Goal: Information Seeking & Learning: Learn about a topic

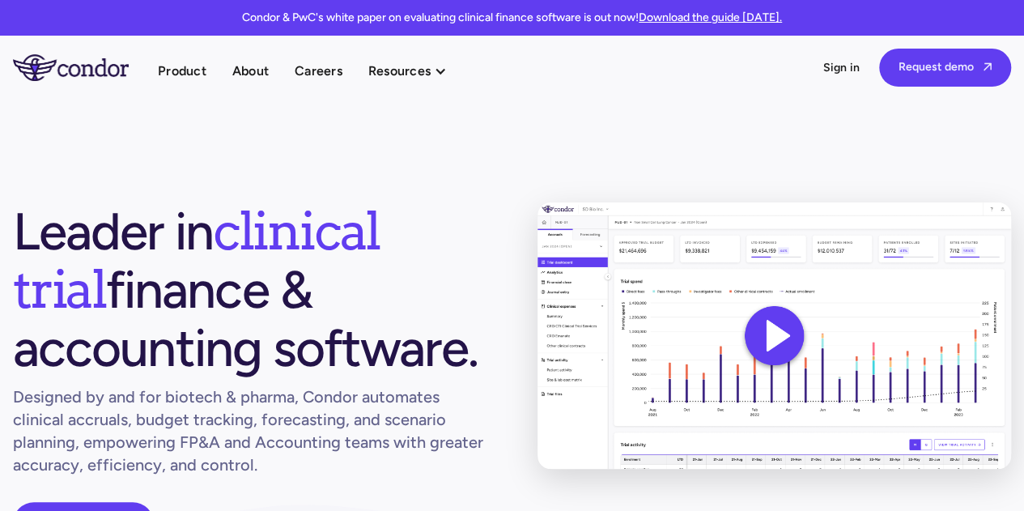
scroll to position [81, 0]
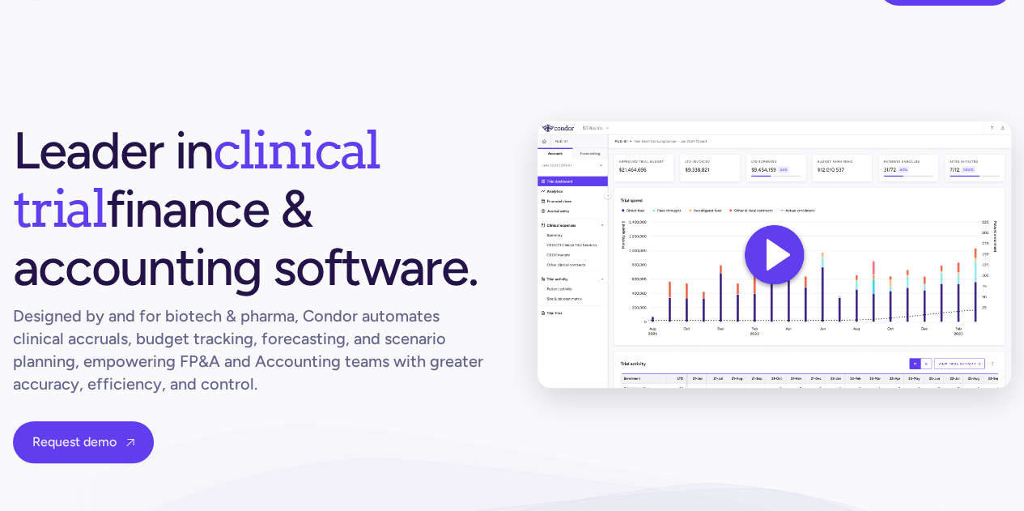
click at [779, 255] on img at bounding box center [775, 254] width 474 height 266
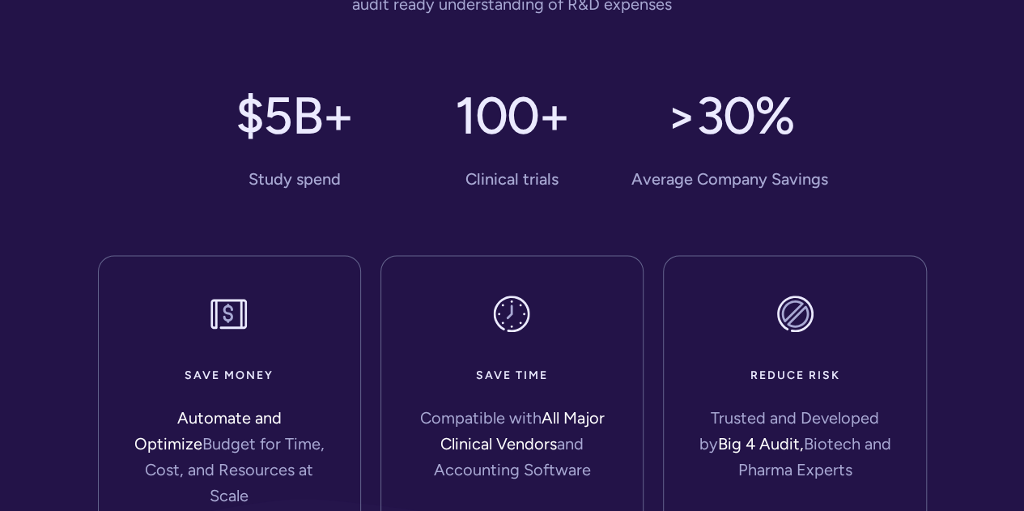
scroll to position [972, 0]
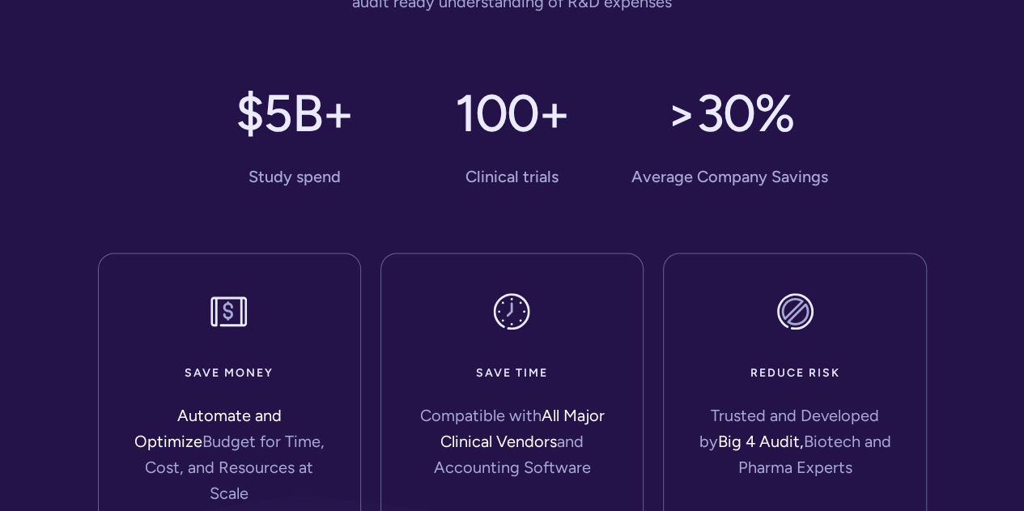
click at [899, 212] on div "Save money Automate and Optimize Budget for Time, Cost, and Resources at Scale …" at bounding box center [512, 373] width 829 height 345
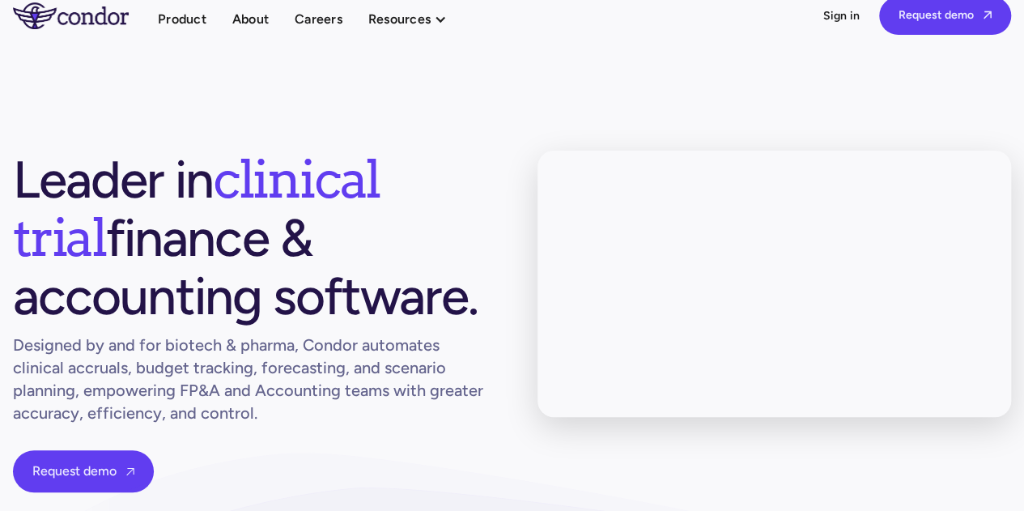
scroll to position [0, 0]
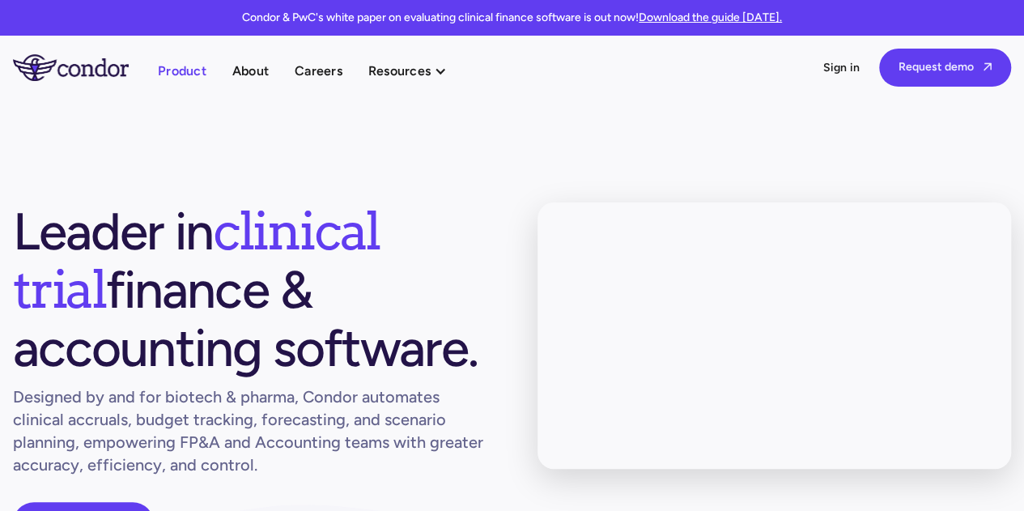
click at [193, 70] on link "Product" at bounding box center [182, 71] width 49 height 22
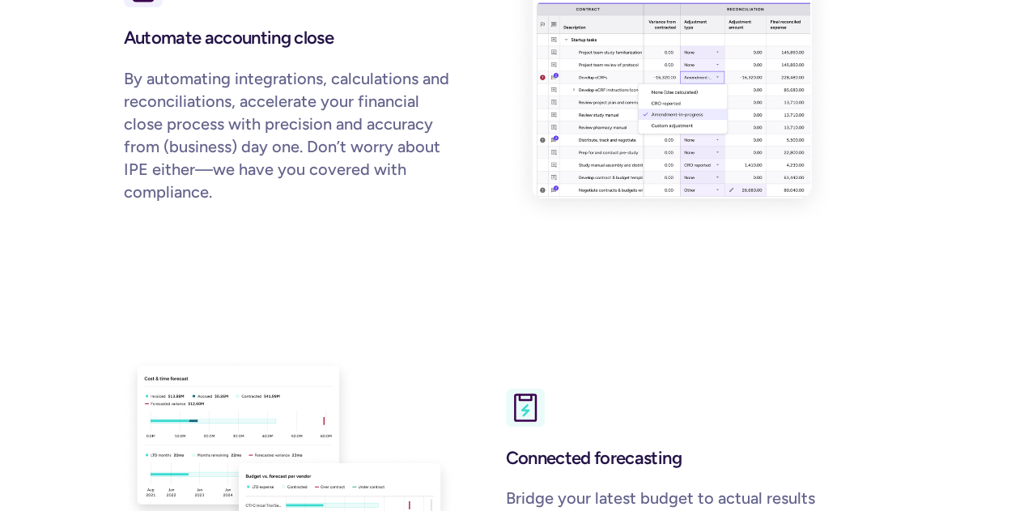
scroll to position [1052, 0]
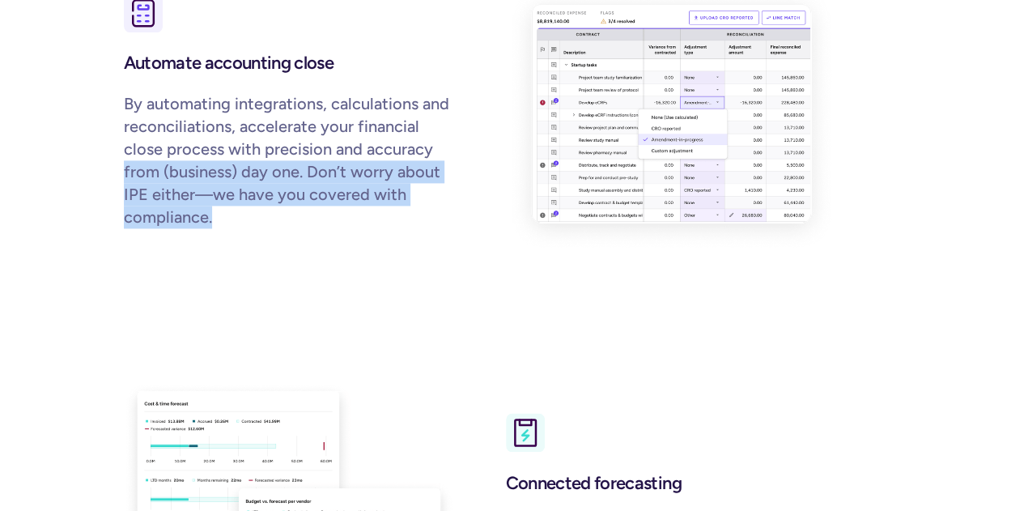
drag, startPoint x: 193, startPoint y: 145, endPoint x: 392, endPoint y: 201, distance: 206.8
click at [392, 201] on p "By automating integrations, calculations and reconciliations, accelerate your f…" at bounding box center [289, 160] width 330 height 136
click at [387, 205] on p "By automating integrations, calculations and reconciliations, accelerate your f…" at bounding box center [289, 160] width 330 height 136
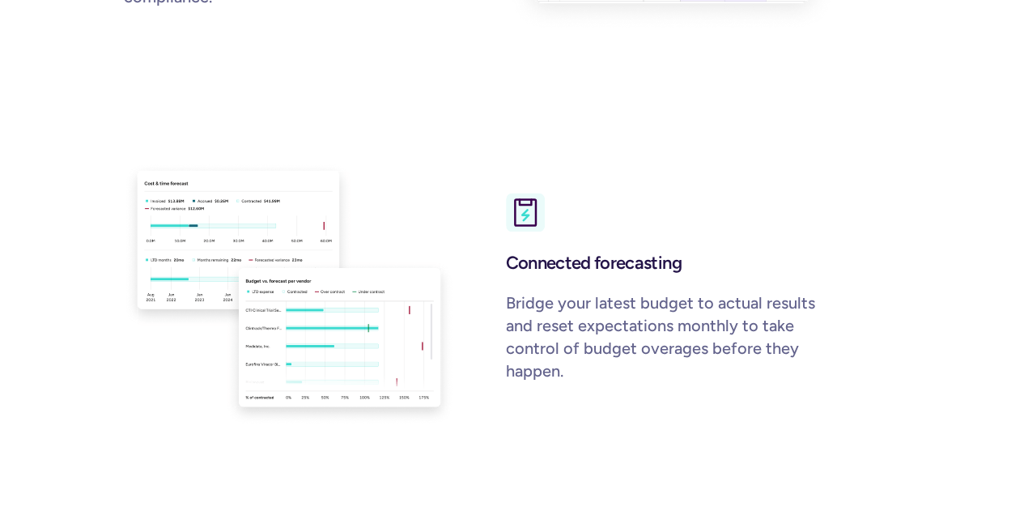
scroll to position [1376, 0]
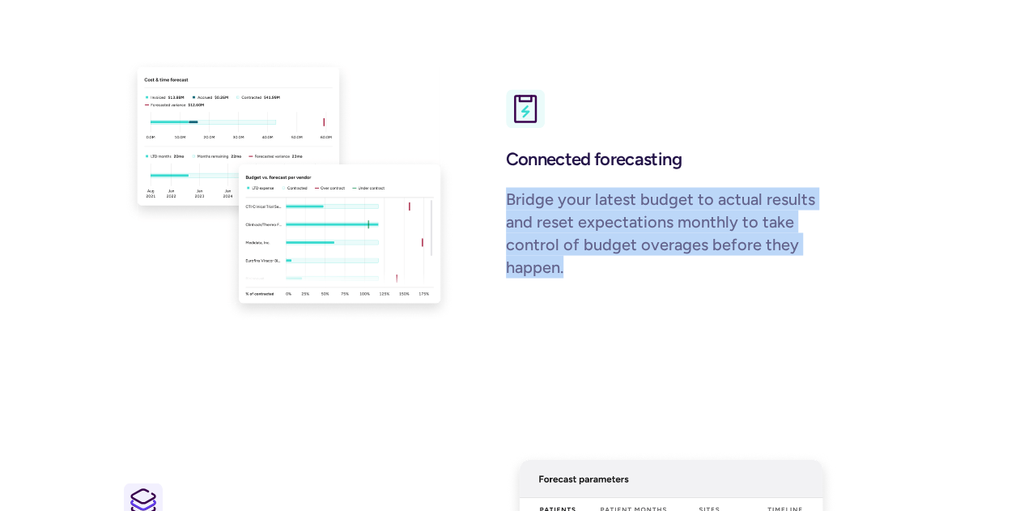
drag, startPoint x: 501, startPoint y: 177, endPoint x: 625, endPoint y: 255, distance: 146.2
click at [625, 255] on div "Connected forecasting Bridge your latest budget to actual results and reset exp…" at bounding box center [480, 190] width 712 height 264
click at [592, 256] on div "Connected forecasting Bridge your latest budget to actual results and reset exp…" at bounding box center [671, 216] width 330 height 151
drag, startPoint x: 579, startPoint y: 248, endPoint x: 491, endPoint y: 170, distance: 117.0
click at [491, 170] on div "Connected forecasting Bridge your latest budget to actual results and reset exp…" at bounding box center [480, 190] width 712 height 264
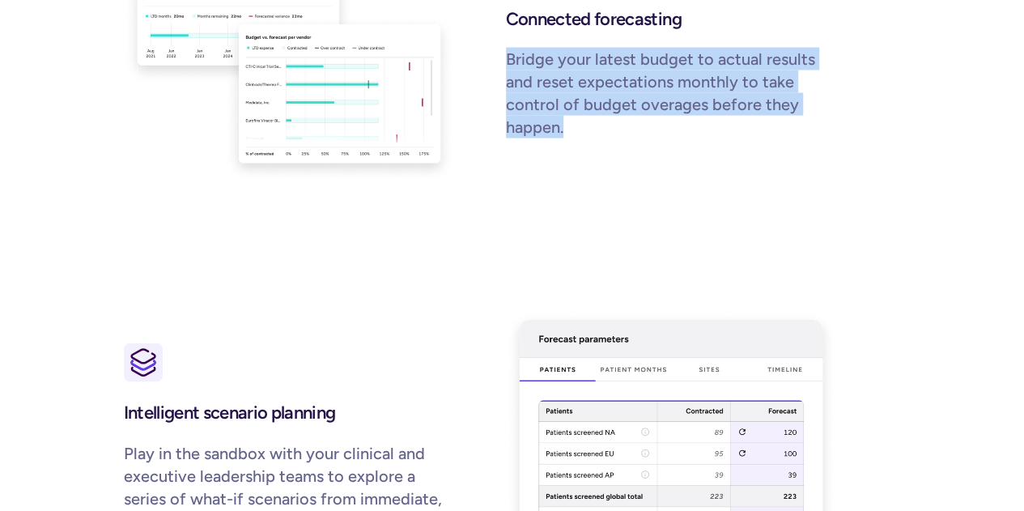
scroll to position [1781, 0]
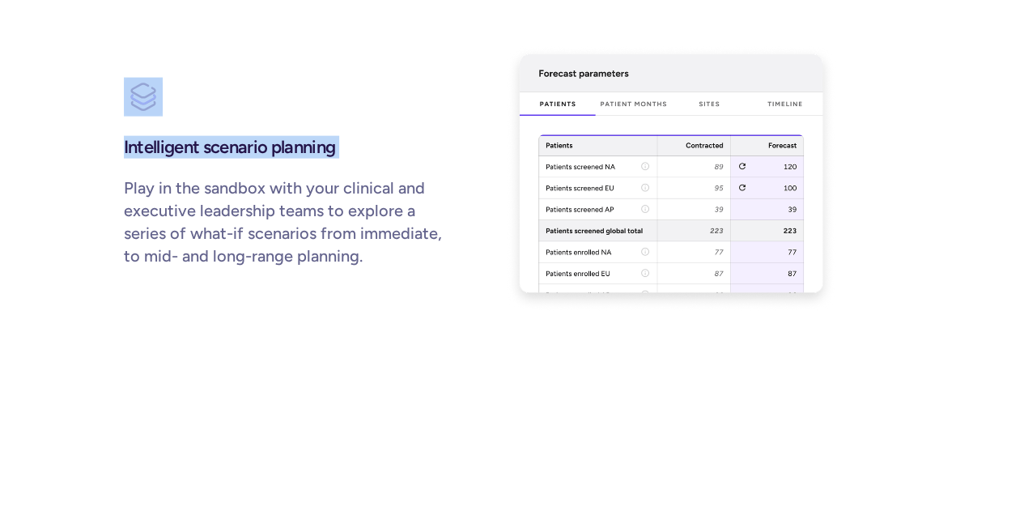
drag, startPoint x: 120, startPoint y: 161, endPoint x: 526, endPoint y: 260, distance: 418.2
click at [367, 278] on div "Intelligent scenario planning Play in the sandbox with your clinical and execut…" at bounding box center [289, 178] width 330 height 265
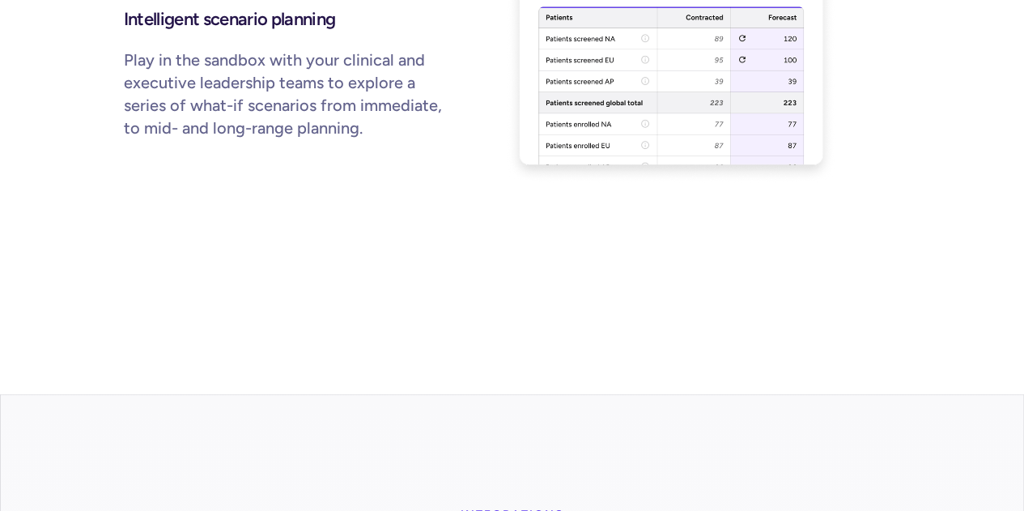
scroll to position [2186, 0]
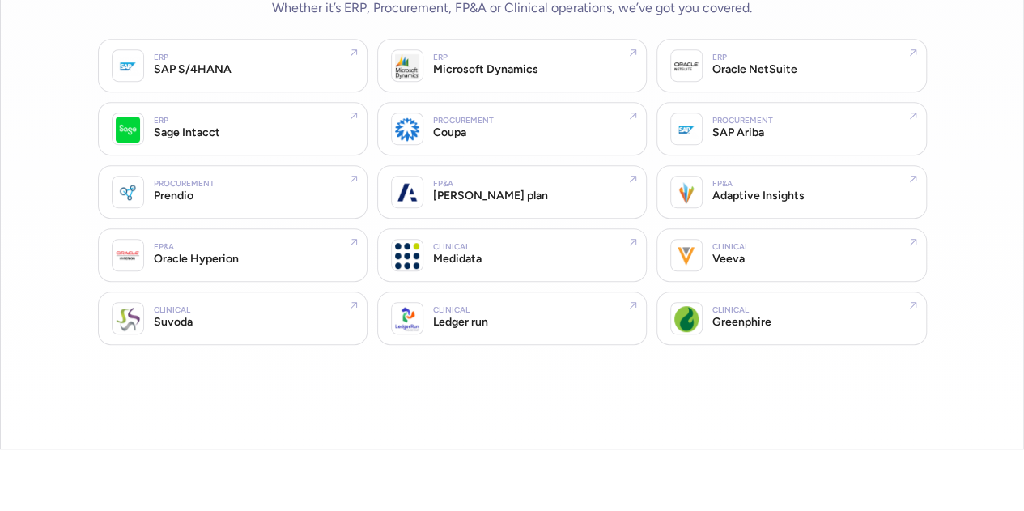
scroll to position [3724, 0]
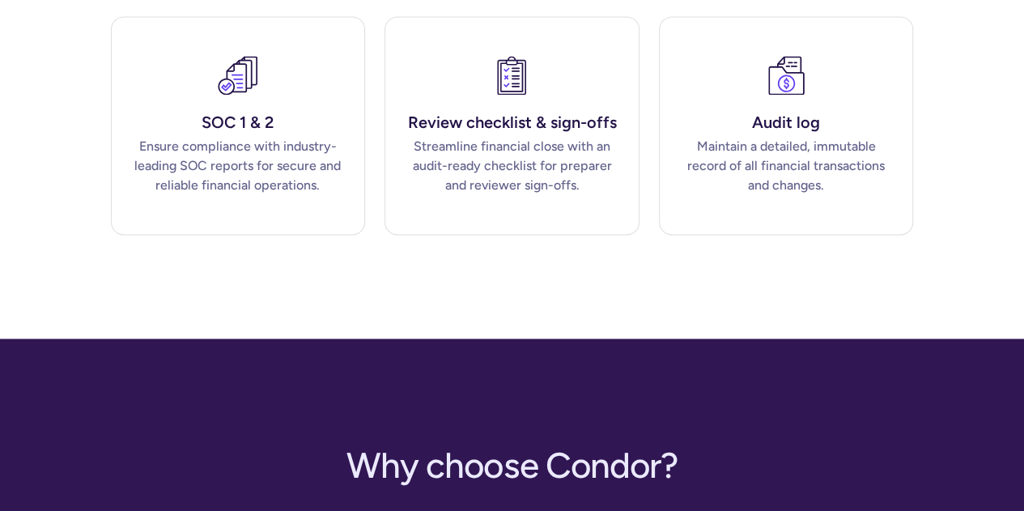
scroll to position [4129, 0]
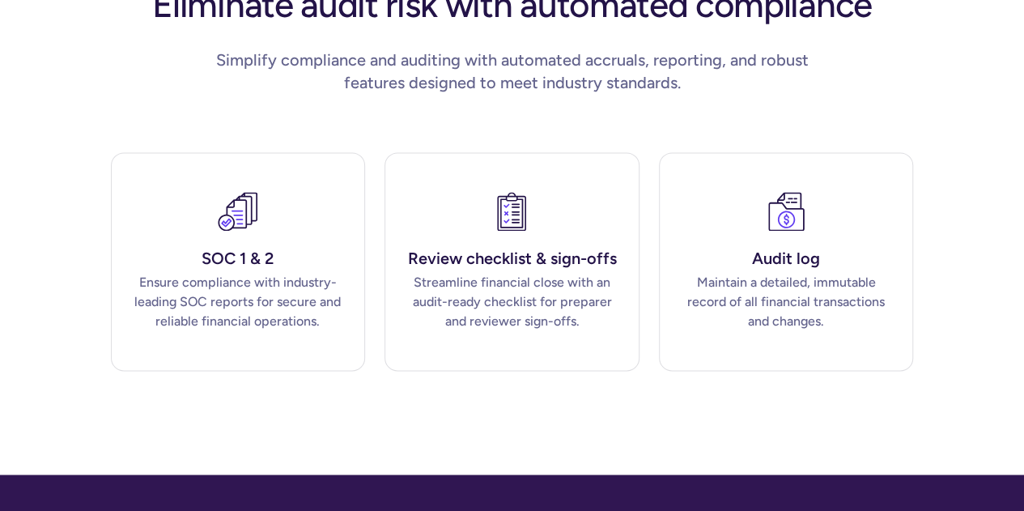
click at [910, 375] on div "Compliance Eliminate audit risk with automated compliance Simplify compliance a…" at bounding box center [512, 153] width 1024 height 641
drag, startPoint x: 944, startPoint y: 346, endPoint x: 930, endPoint y: 355, distance: 16.8
click at [944, 346] on div "Compliance Eliminate audit risk with automated compliance Simplify compliance a…" at bounding box center [512, 153] width 1024 height 641
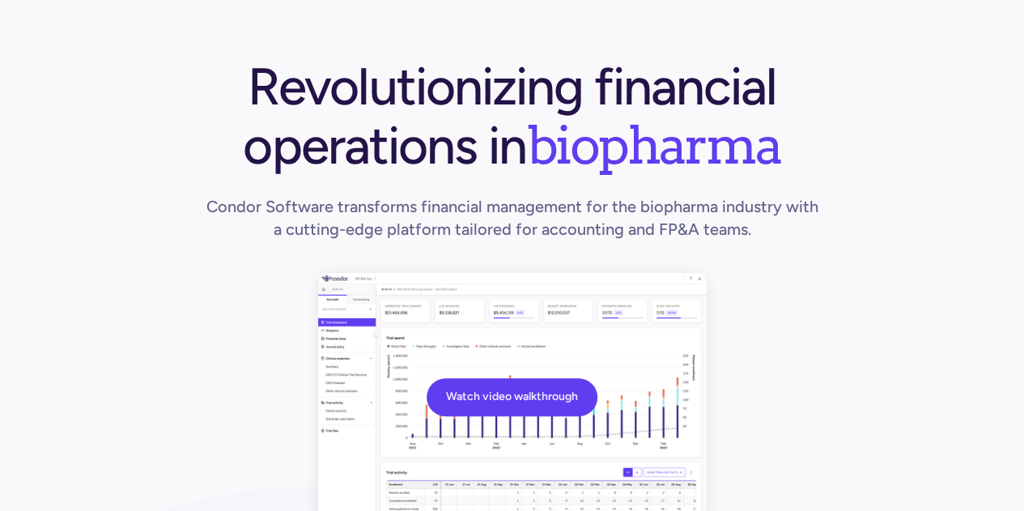
scroll to position [0, 0]
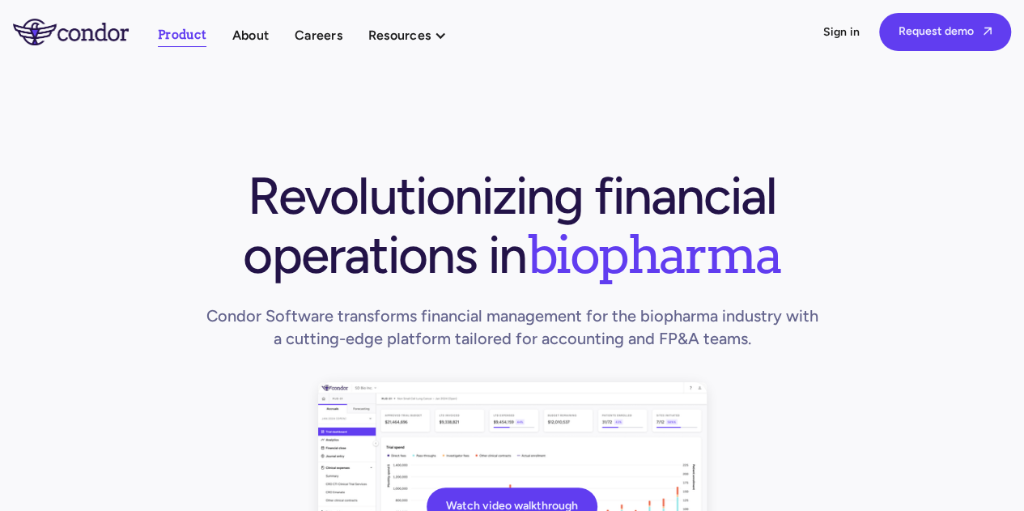
click at [47, 30] on img "home" at bounding box center [71, 32] width 116 height 26
